Goal: Transaction & Acquisition: Purchase product/service

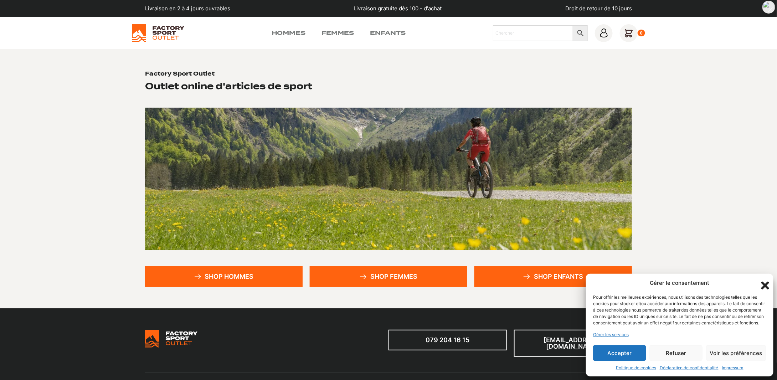
click at [637, 353] on button "Accepter" at bounding box center [619, 353] width 53 height 16
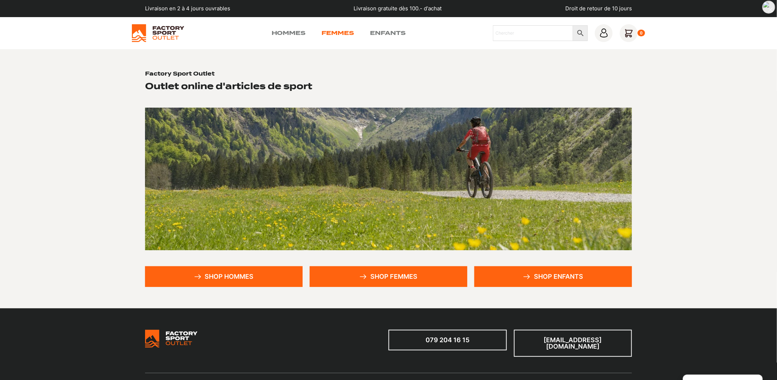
click at [346, 35] on link "Femmes" at bounding box center [338, 33] width 32 height 9
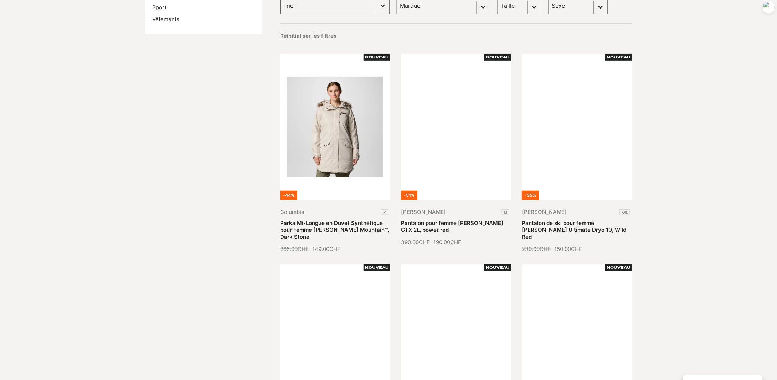
scroll to position [143, 0]
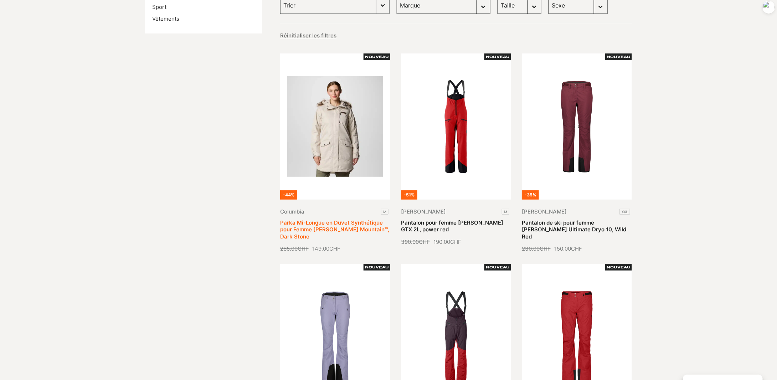
click at [339, 219] on link "Parka Mi-Longue en Duvet Synthétique pour Femme [PERSON_NAME] Mountain™, Dark S…" at bounding box center [334, 229] width 109 height 21
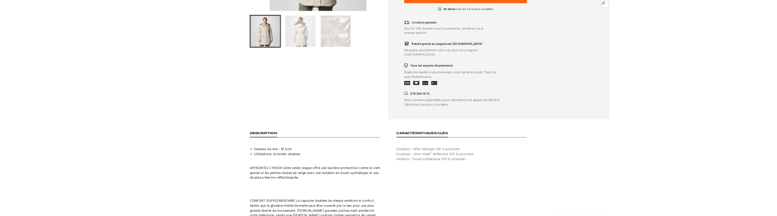
scroll to position [373, 0]
